Goal: Check status: Check status

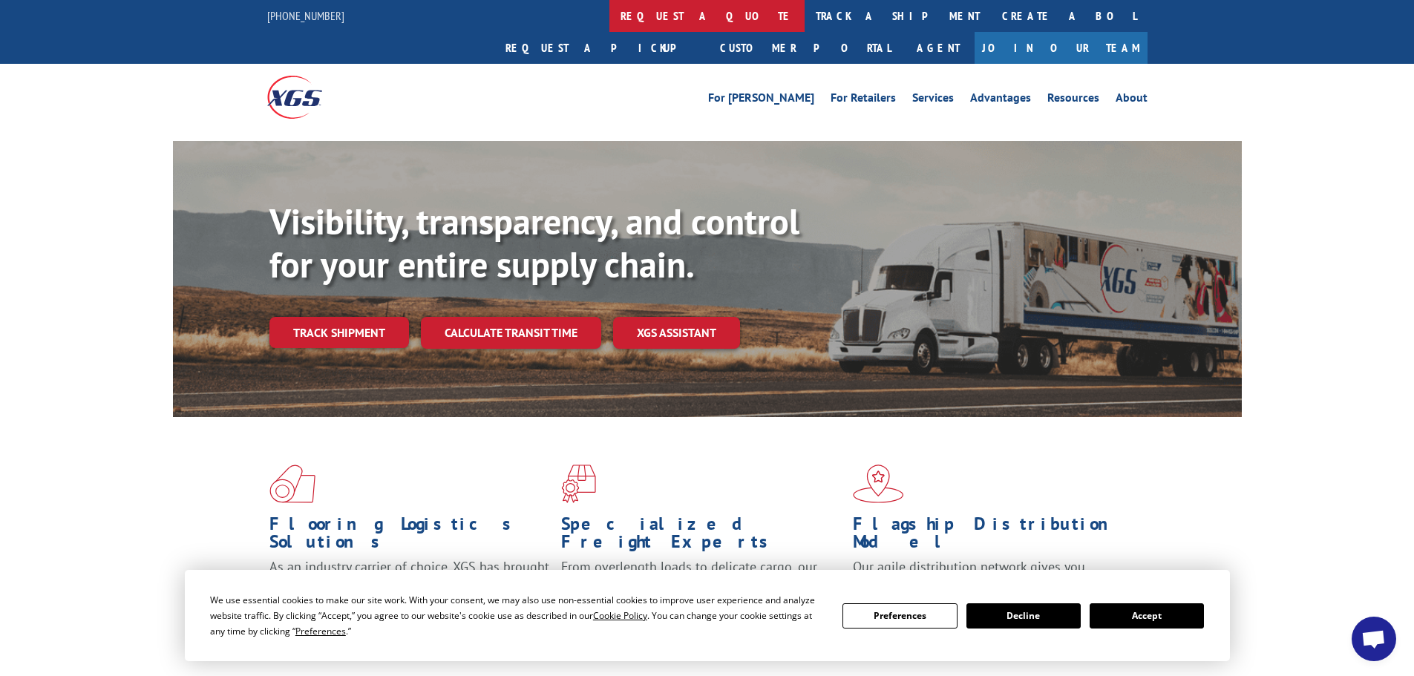
click at [609, 19] on link "request a quote" at bounding box center [706, 16] width 195 height 32
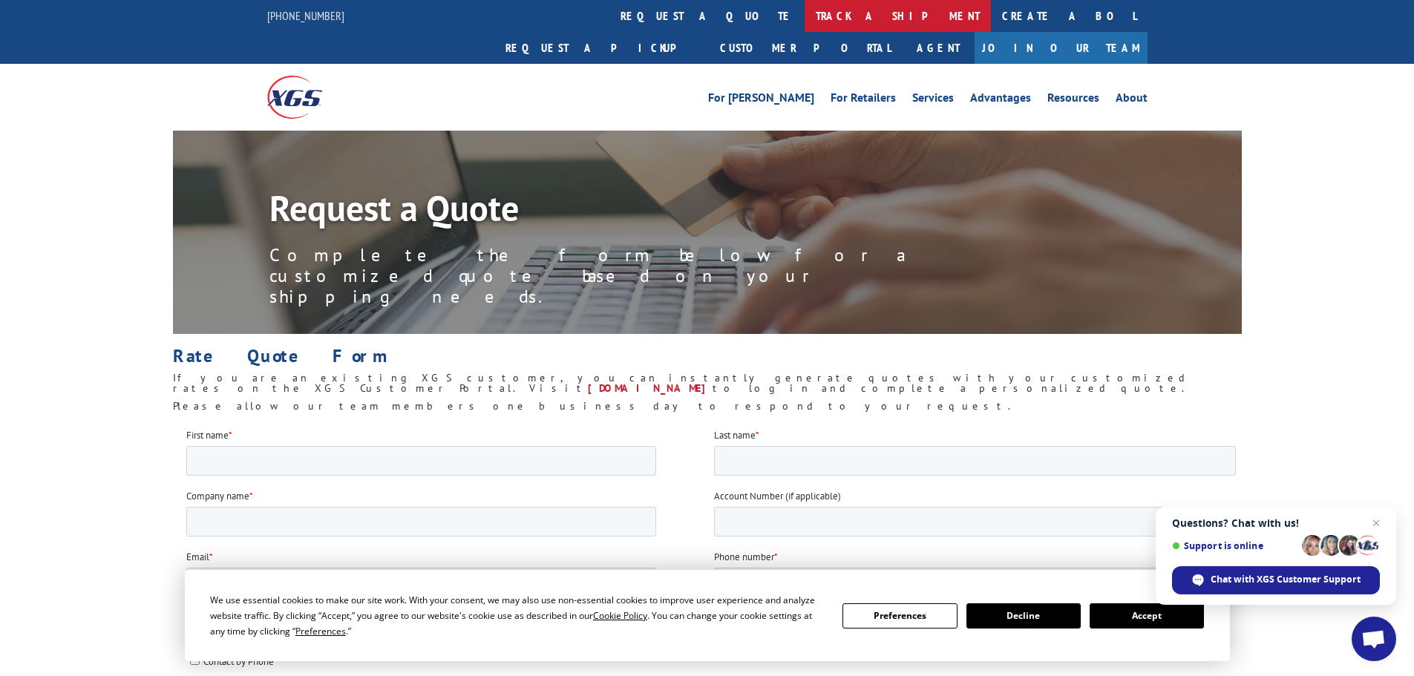
click at [804, 16] on link "track a shipment" at bounding box center [897, 16] width 186 height 32
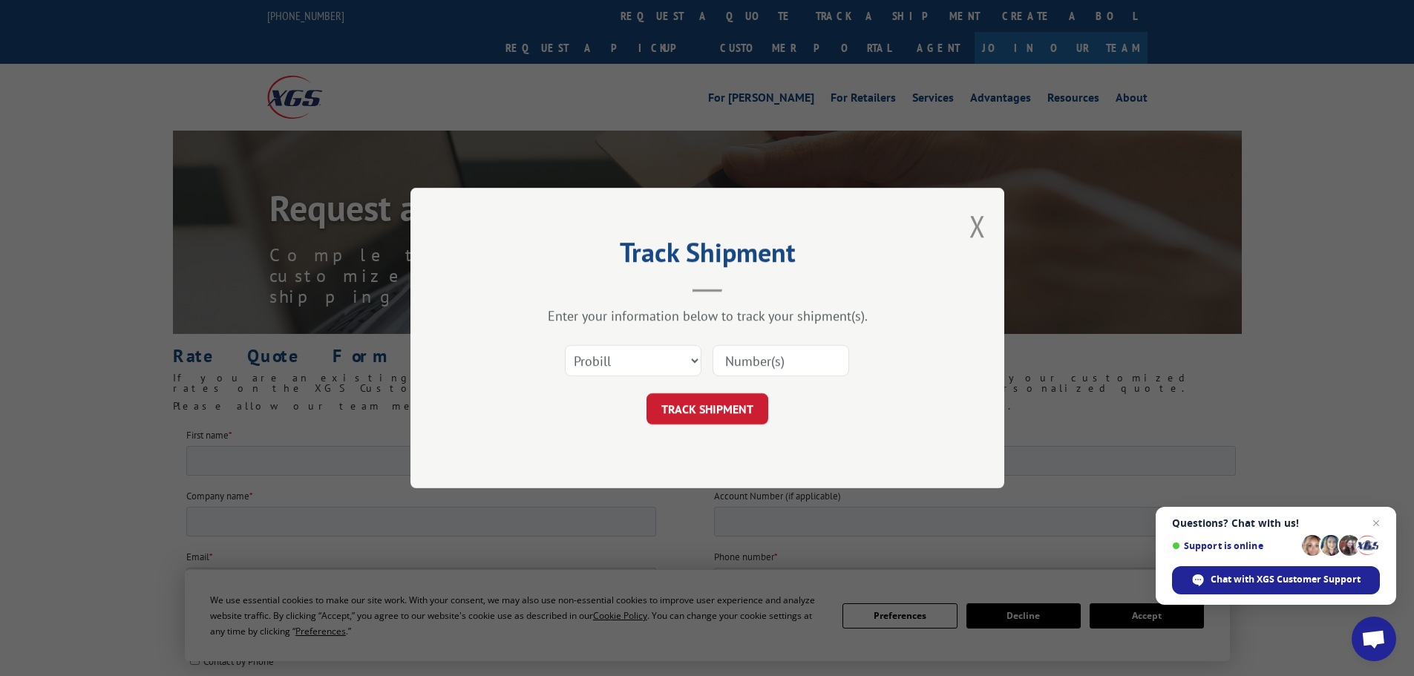
click at [781, 354] on input at bounding box center [780, 360] width 137 height 31
paste input "17607403"
type input "17607403"
click at [698, 404] on button "TRACK SHIPMENT" at bounding box center [707, 408] width 122 height 31
